Goal: Use online tool/utility: Use online tool/utility

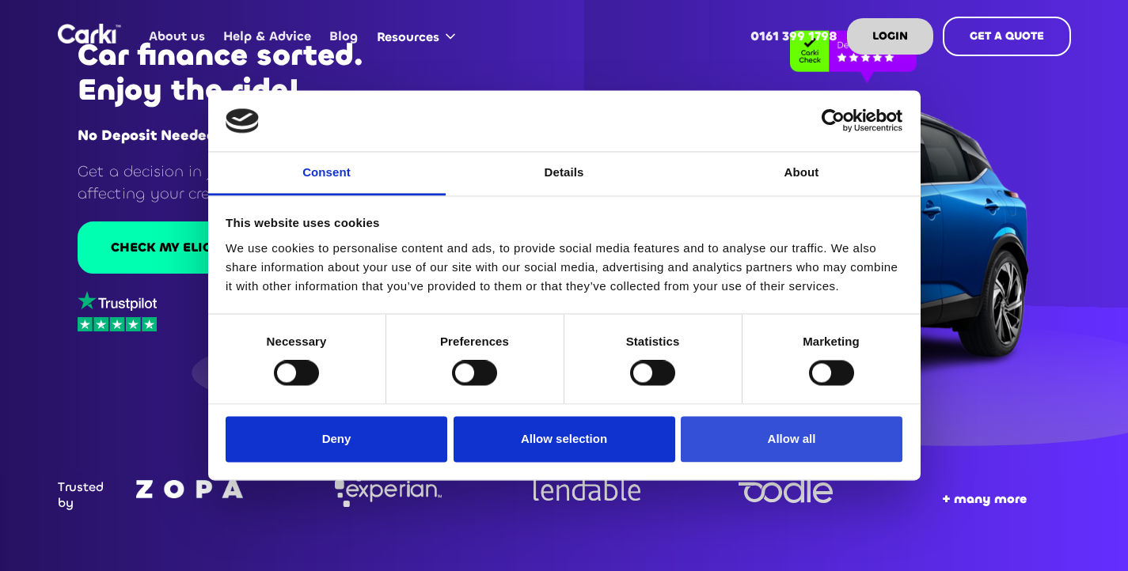
scroll to position [79, 0]
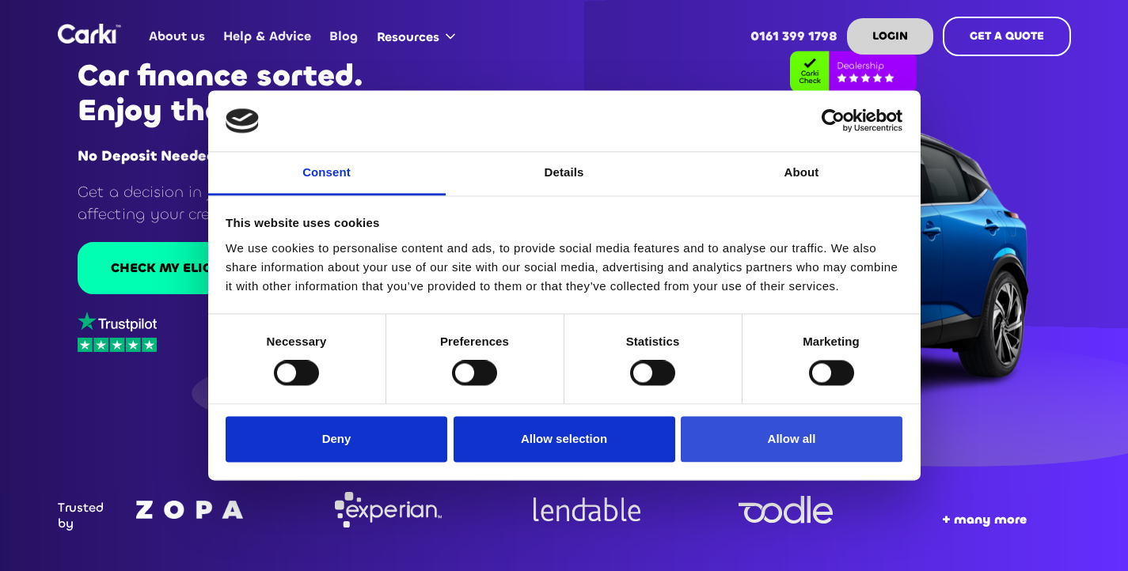
click at [742, 438] on button "Allow all" at bounding box center [792, 439] width 222 height 46
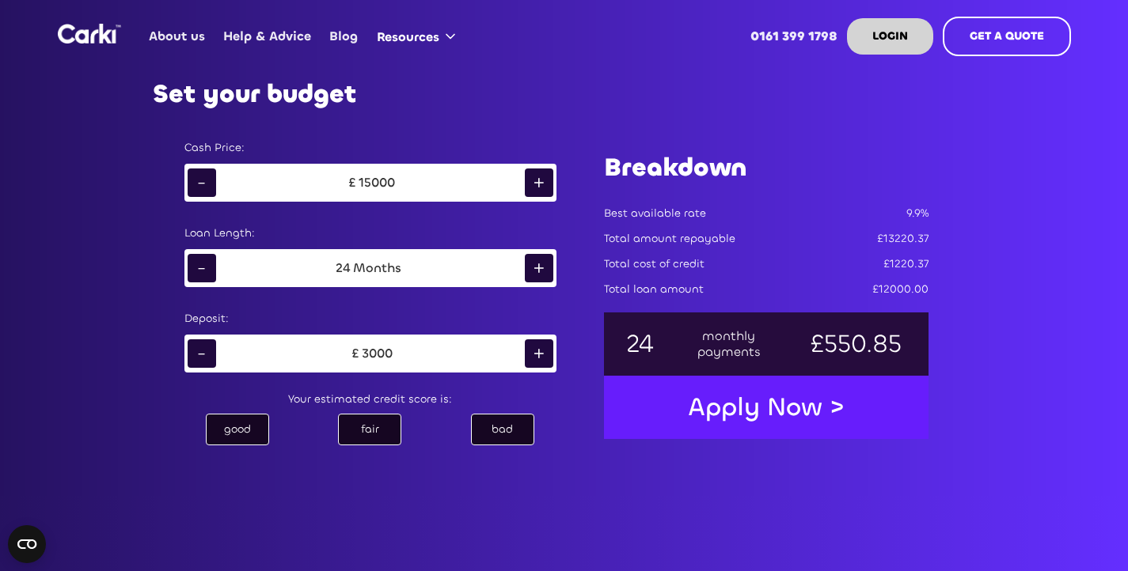
scroll to position [844, 0]
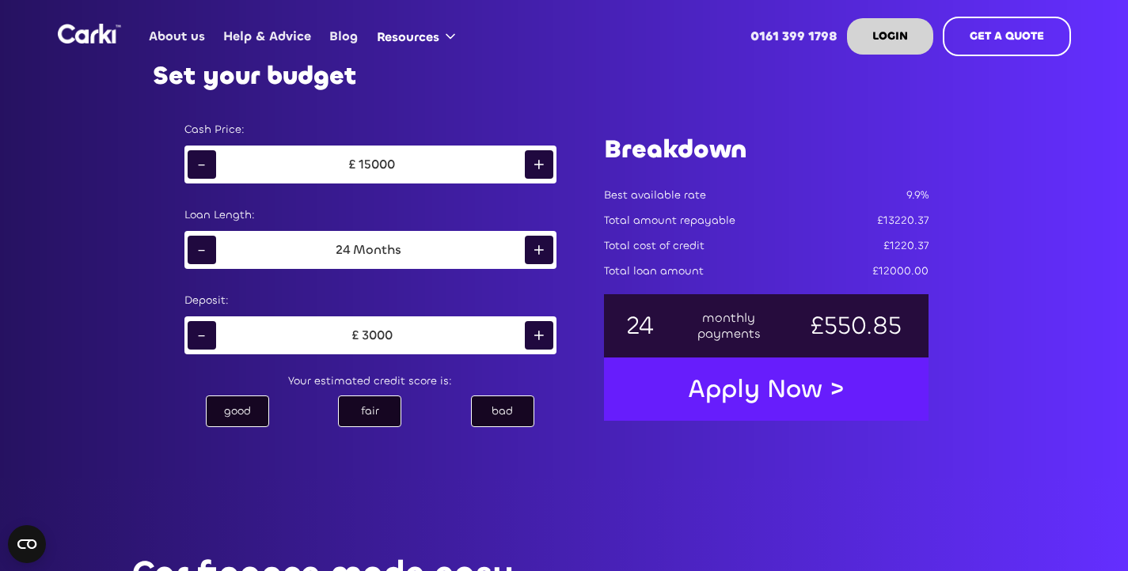
click at [541, 244] on div "+" at bounding box center [539, 250] width 28 height 28
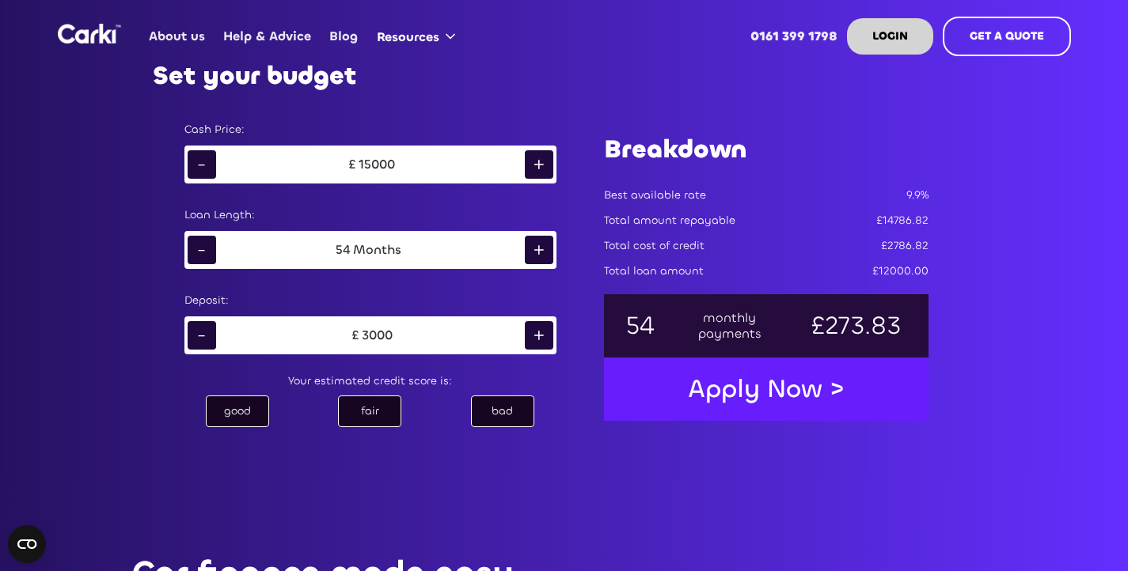
click at [541, 244] on div "+" at bounding box center [539, 250] width 28 height 28
click at [531, 165] on div "+" at bounding box center [539, 164] width 28 height 28
click at [216, 329] on div "£ 3000" at bounding box center [370, 336] width 309 height 24
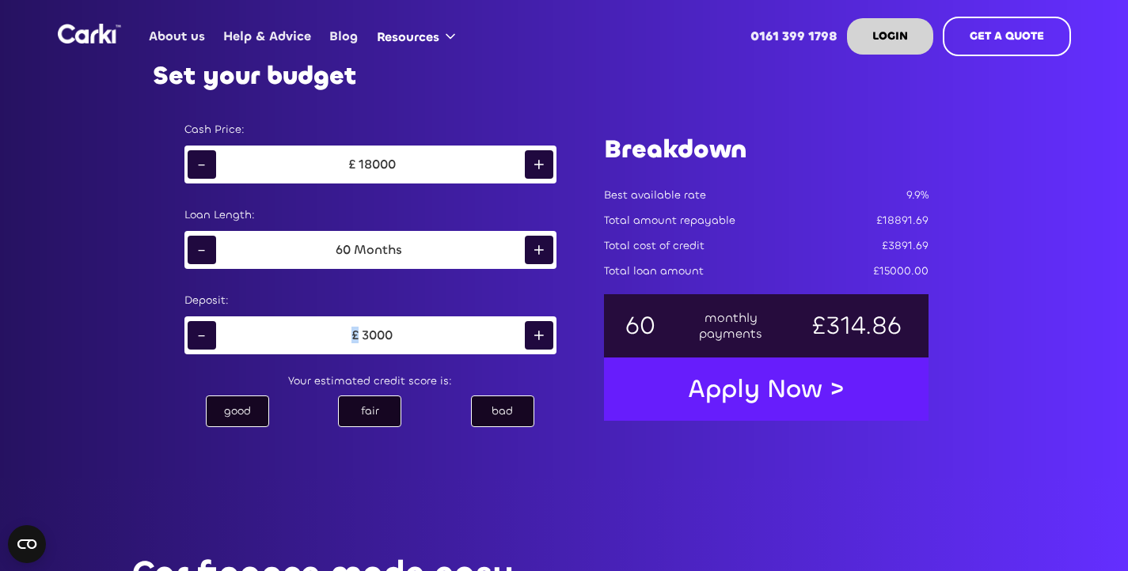
click at [216, 329] on div "£ 3000" at bounding box center [370, 336] width 309 height 24
click at [201, 334] on div "-" at bounding box center [202, 335] width 28 height 28
click at [200, 333] on div "-" at bounding box center [202, 335] width 28 height 28
click at [434, 294] on div "Deposit:" at bounding box center [370, 301] width 372 height 16
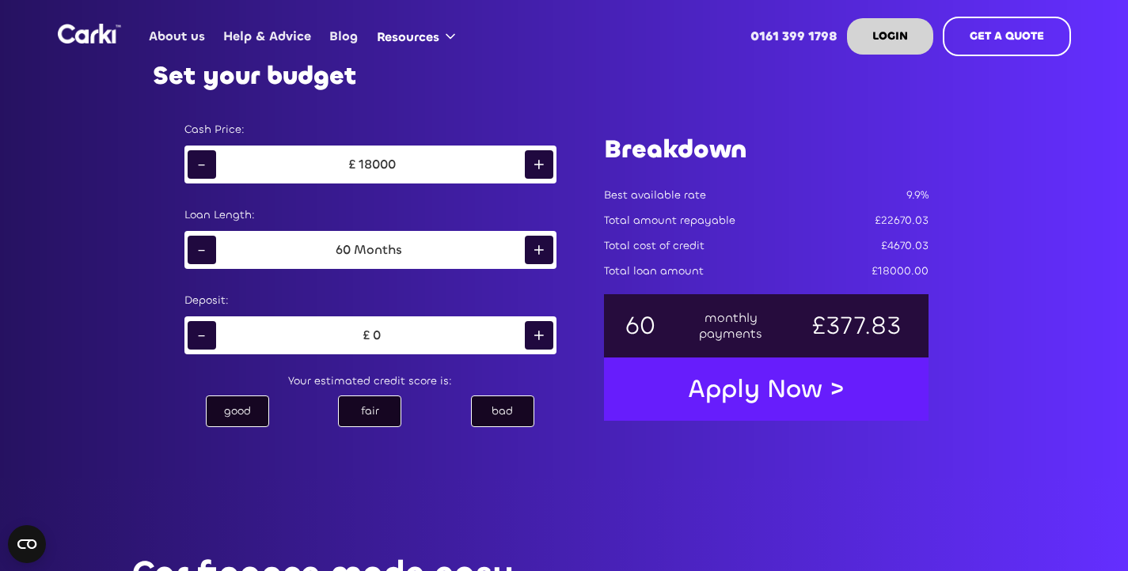
click at [252, 409] on div "good" at bounding box center [237, 412] width 63 height 32
click at [374, 411] on div "fair" at bounding box center [369, 412] width 63 height 32
click at [455, 412] on div "excellent good fair bad" at bounding box center [371, 412] width 404 height 38
click at [496, 408] on div "bad" at bounding box center [502, 412] width 63 height 32
click at [233, 408] on div "good" at bounding box center [237, 412] width 63 height 32
